Goal: Transaction & Acquisition: Book appointment/travel/reservation

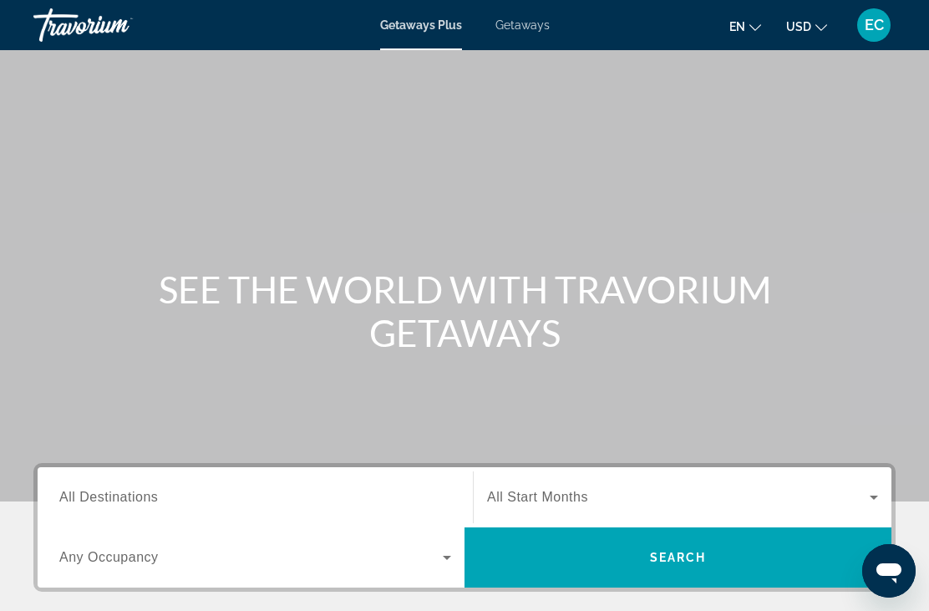
click at [532, 42] on div "Getaways Plus Getaways en English Español Français Italiano Português русский U…" at bounding box center [464, 24] width 929 height 43
click at [532, 31] on span "Getaways" at bounding box center [523, 24] width 54 height 13
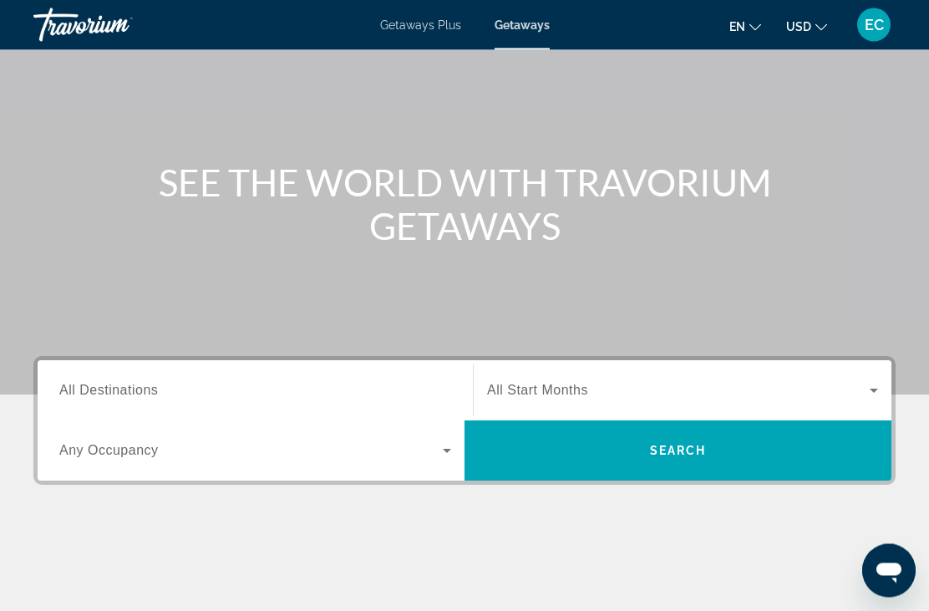
scroll to position [107, 0]
click at [212, 390] on input "Destination All Destinations" at bounding box center [255, 391] width 392 height 20
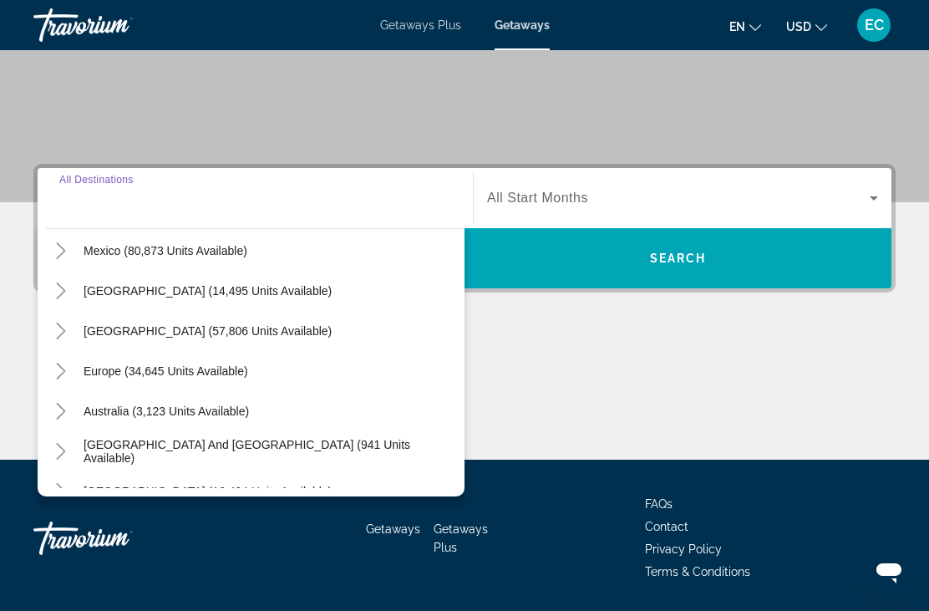
scroll to position [88, 0]
click at [248, 413] on span "Search widget" at bounding box center [270, 410] width 390 height 40
type input "**********"
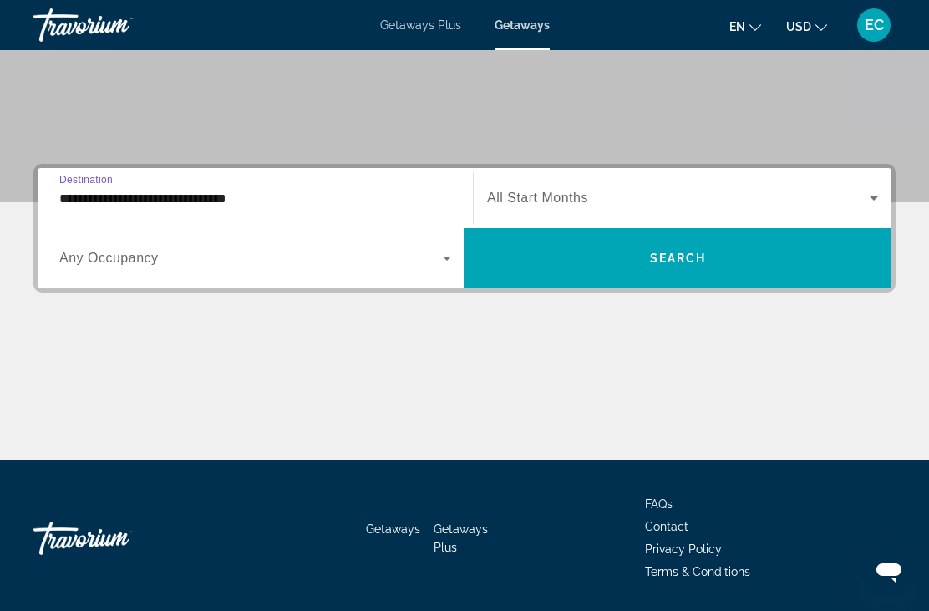
click at [870, 202] on icon "Search widget" at bounding box center [874, 198] width 20 height 20
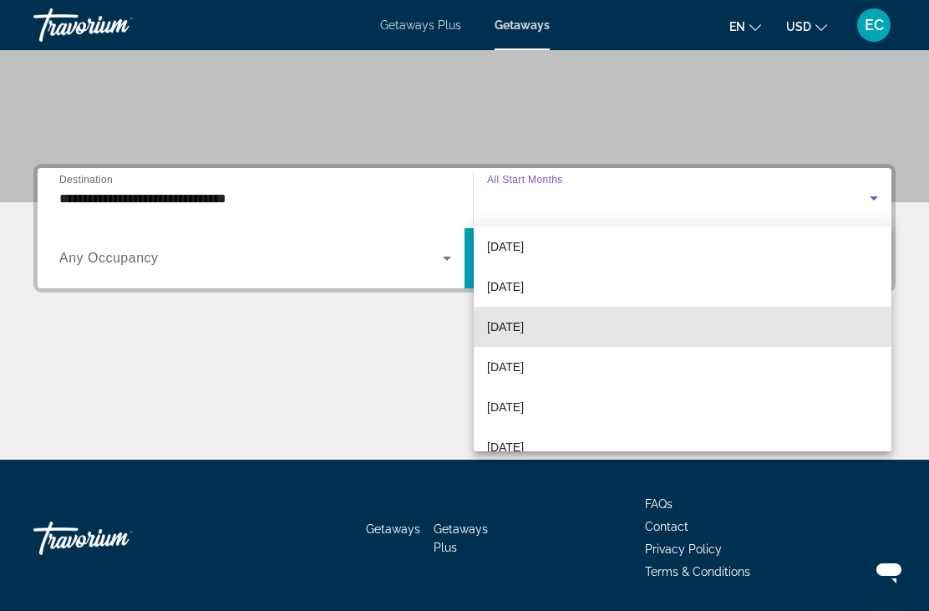
scroll to position [52, 0]
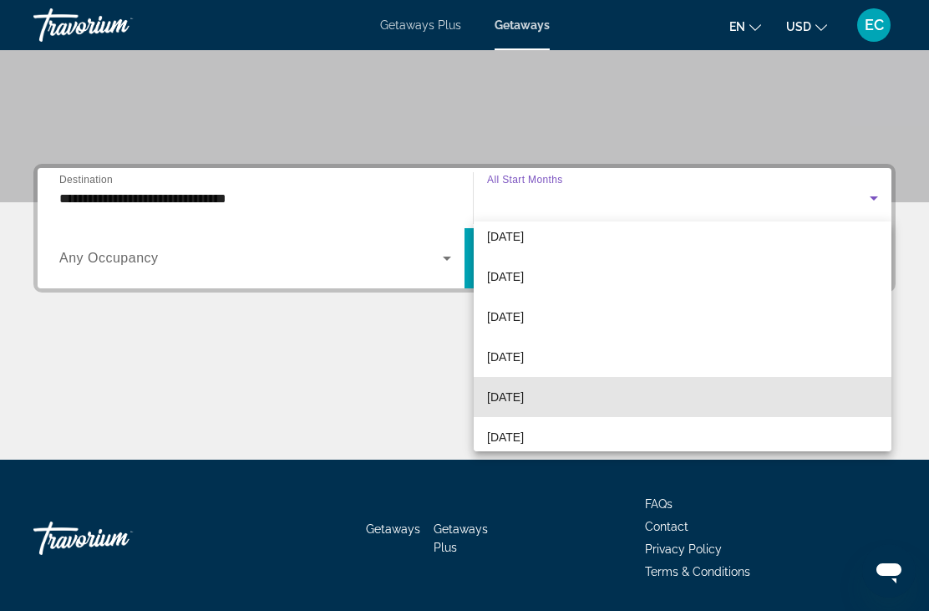
click at [562, 400] on mat-option "[DATE]" at bounding box center [683, 397] width 418 height 40
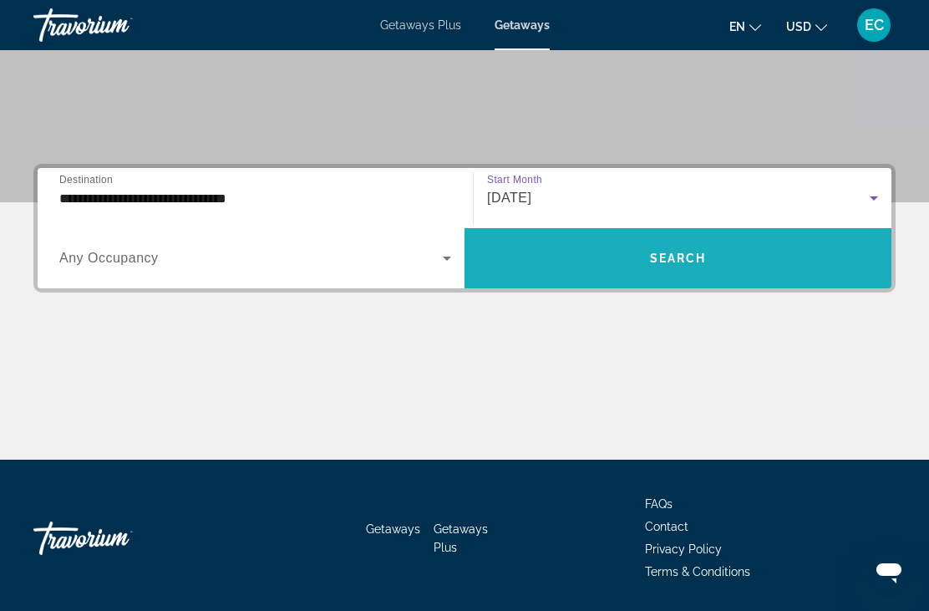
click at [693, 270] on span "Search widget" at bounding box center [678, 258] width 427 height 40
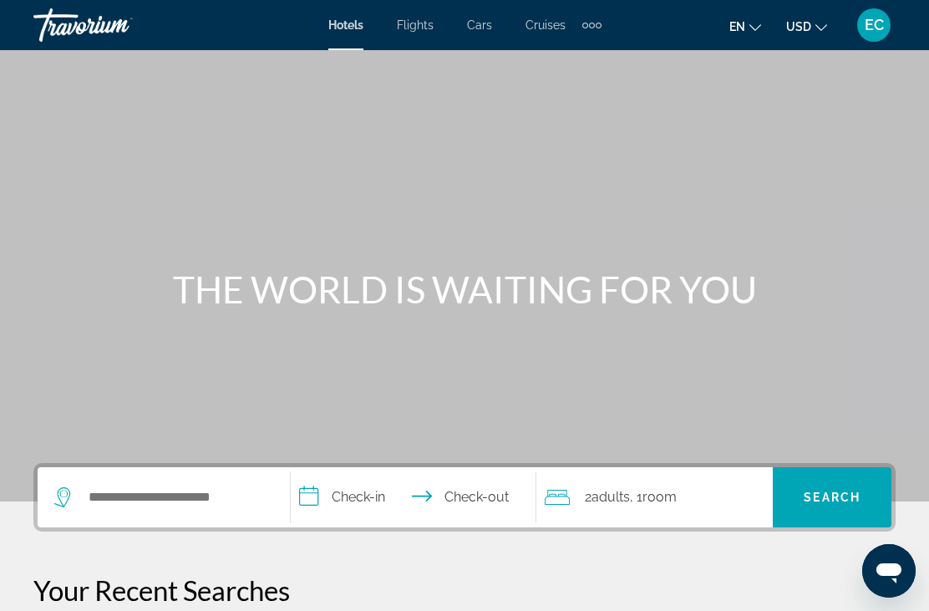
click at [817, 30] on icon "Change currency" at bounding box center [822, 28] width 12 height 12
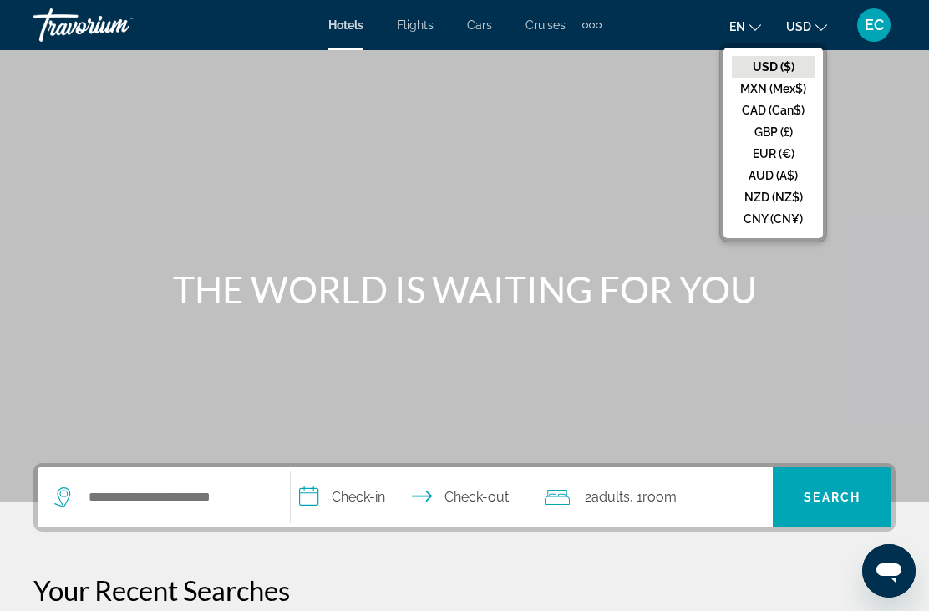
click at [780, 115] on button "CAD (Can$)" at bounding box center [773, 110] width 83 height 22
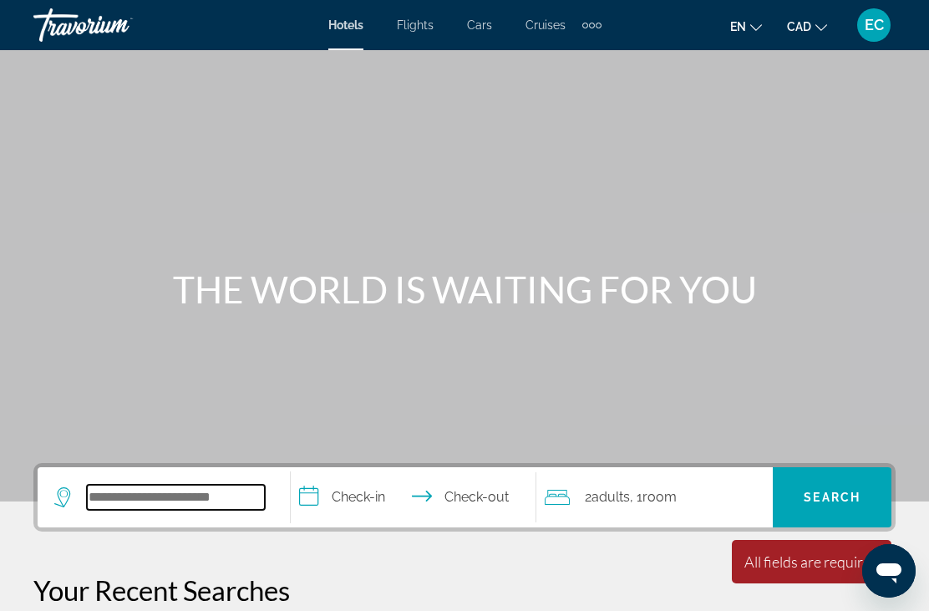
click at [195, 502] on input "Search widget" at bounding box center [176, 497] width 178 height 25
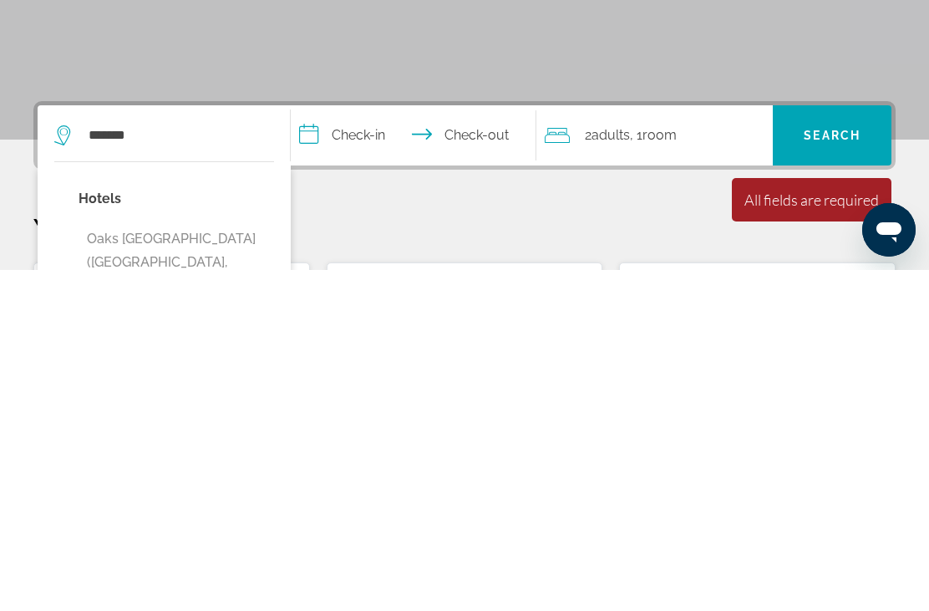
click at [243, 564] on button "Oaks [GEOGRAPHIC_DATA] ([GEOGRAPHIC_DATA], [GEOGRAPHIC_DATA], [GEOGRAPHIC_DATA])" at bounding box center [177, 615] width 196 height 102
type input "**********"
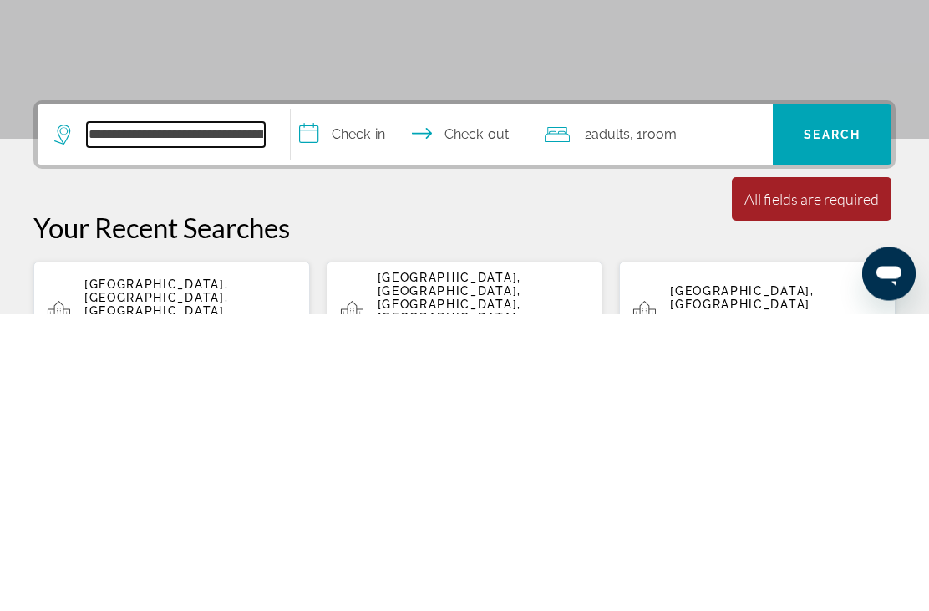
scroll to position [67, 0]
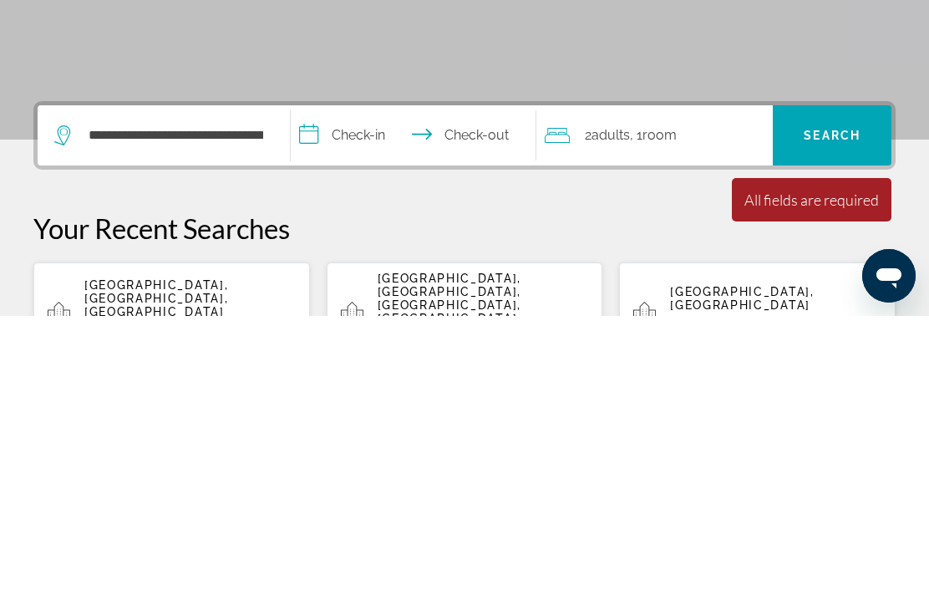
click at [414, 400] on input "**********" at bounding box center [417, 432] width 252 height 65
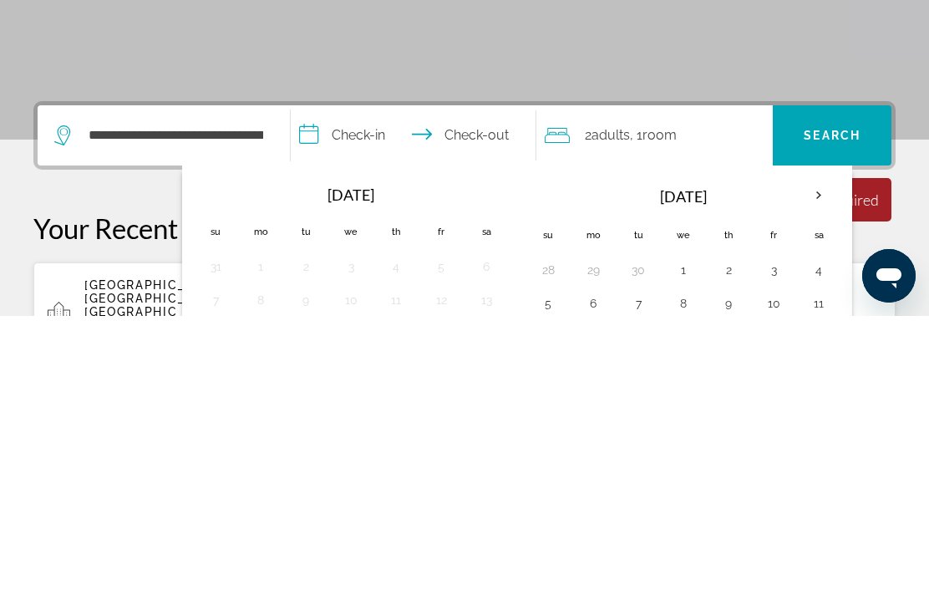
scroll to position [409, 0]
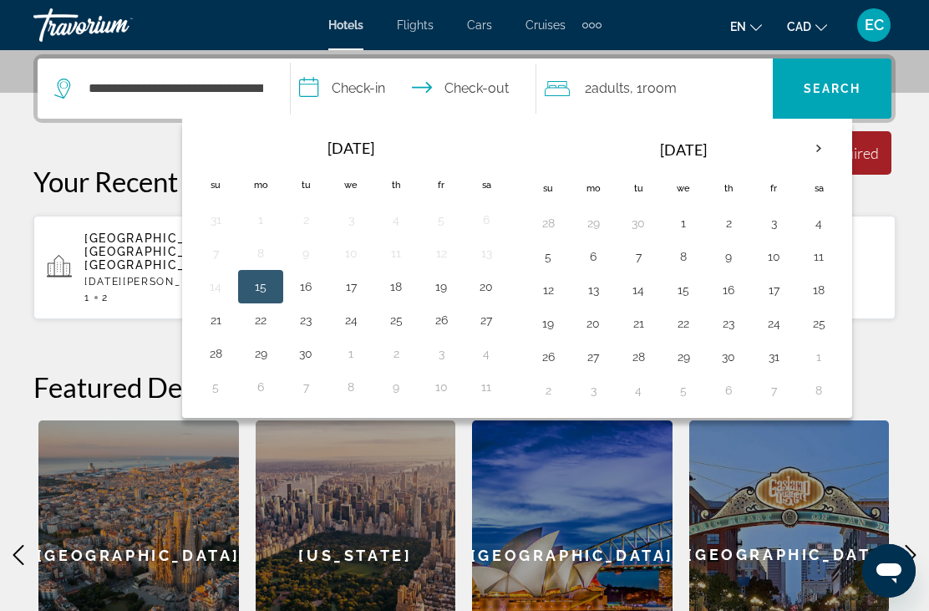
click at [810, 155] on th "Next month" at bounding box center [819, 148] width 45 height 37
click at [817, 155] on th "Next month" at bounding box center [819, 148] width 45 height 37
click at [817, 149] on th "Next month" at bounding box center [819, 148] width 45 height 37
click at [556, 260] on button "4" at bounding box center [548, 256] width 27 height 23
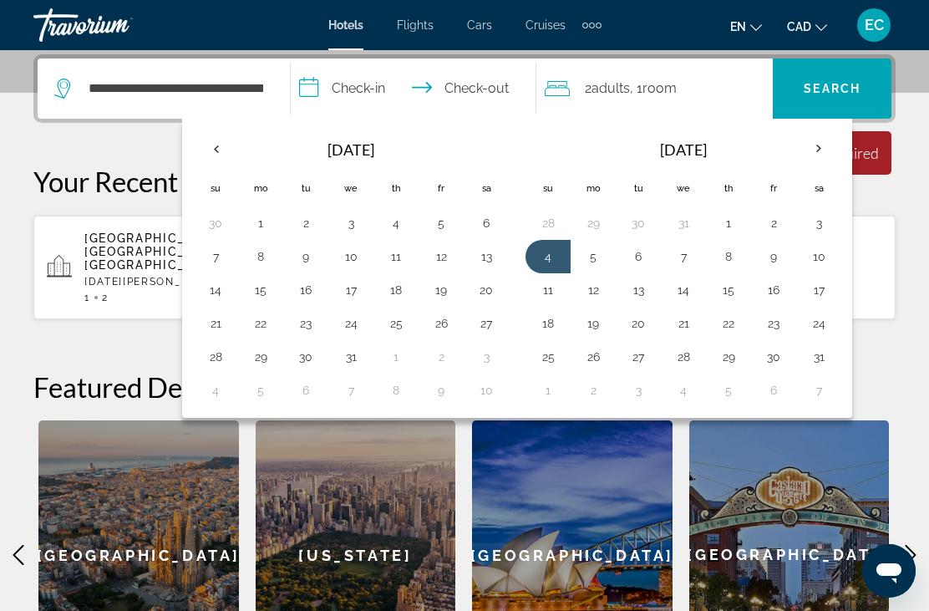
click at [553, 292] on button "11" at bounding box center [548, 289] width 27 height 23
type input "**********"
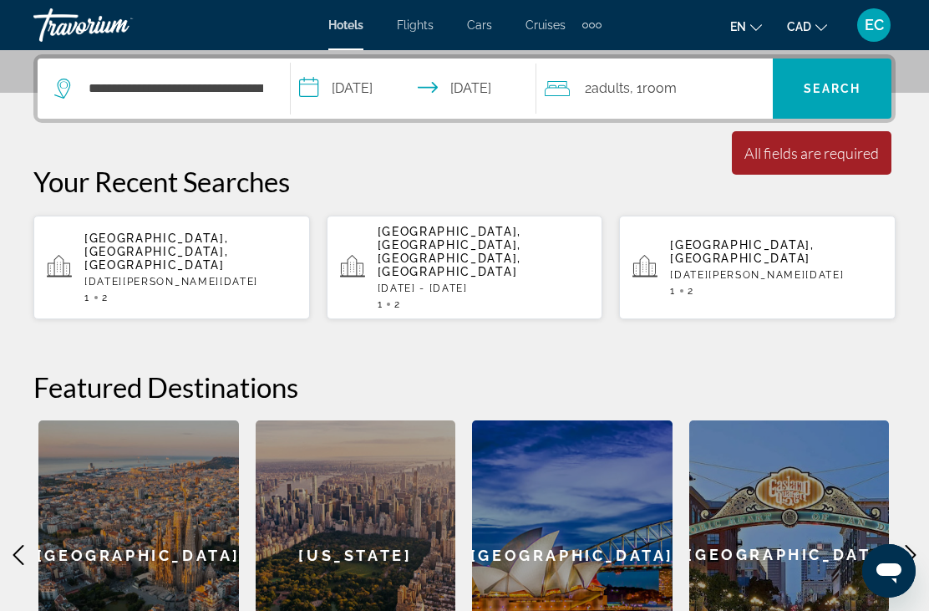
click at [848, 93] on span "Search" at bounding box center [832, 88] width 57 height 13
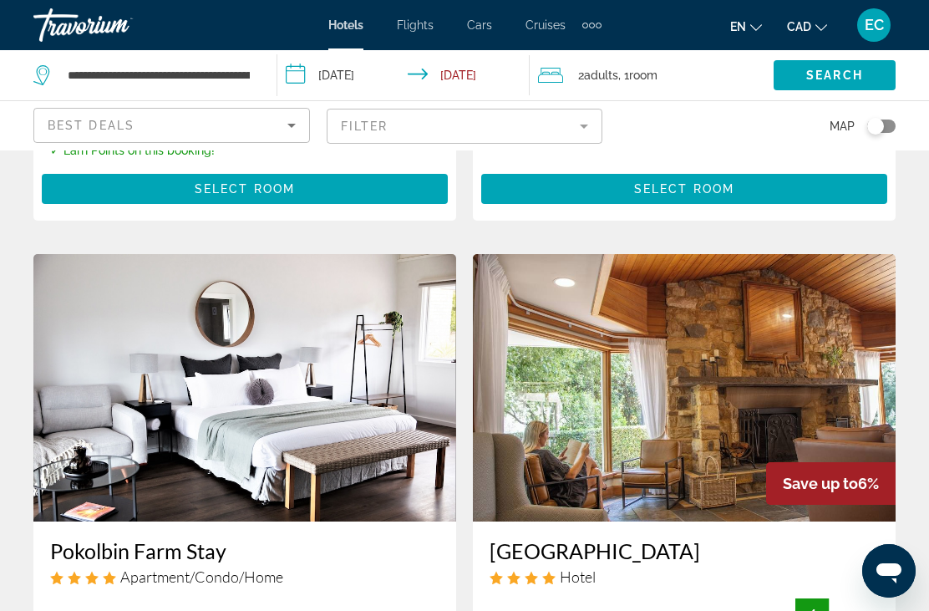
scroll to position [575, 0]
